Goal: Obtain resource: Obtain resource

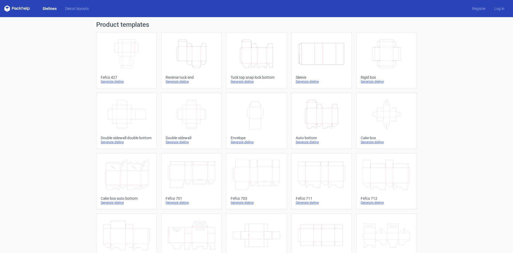
click at [200, 72] on link "Height Depth Width Reverse tuck end Generate dieline" at bounding box center [191, 60] width 61 height 56
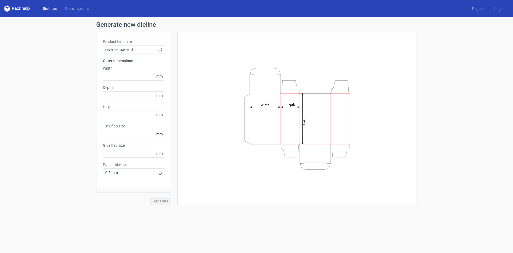
type input "15"
type input "10"
click at [111, 78] on input "text" at bounding box center [133, 76] width 61 height 9
type input "120"
type input "45"
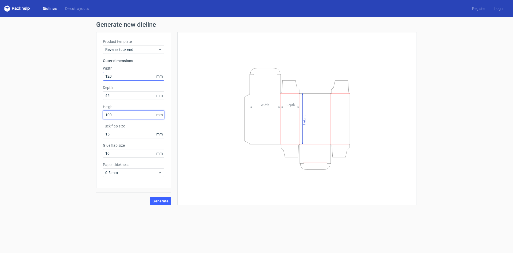
type input "100"
click at [167, 203] on button "Generate" at bounding box center [160, 200] width 21 height 9
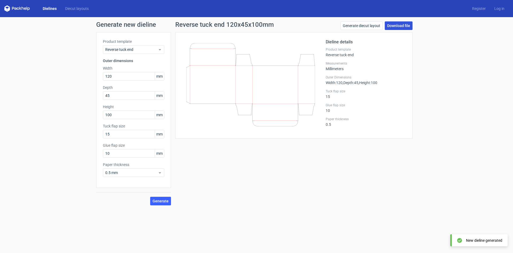
click at [403, 24] on link "Download file" at bounding box center [399, 25] width 28 height 9
drag, startPoint x: 119, startPoint y: 78, endPoint x: 91, endPoint y: 81, distance: 28.0
click at [91, 81] on div "Generate new dieline Product template Reverse tuck end Outer dimensions Width 1…" at bounding box center [256, 113] width 513 height 192
type input "70"
click at [163, 200] on span "Generate" at bounding box center [161, 201] width 16 height 4
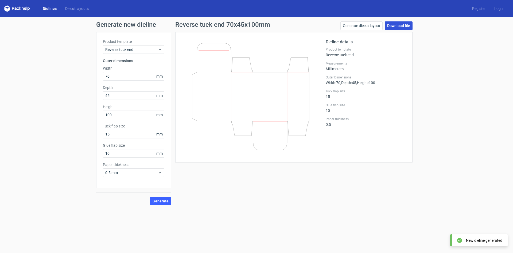
click at [404, 26] on link "Download file" at bounding box center [399, 25] width 28 height 9
